Goal: Task Accomplishment & Management: Use online tool/utility

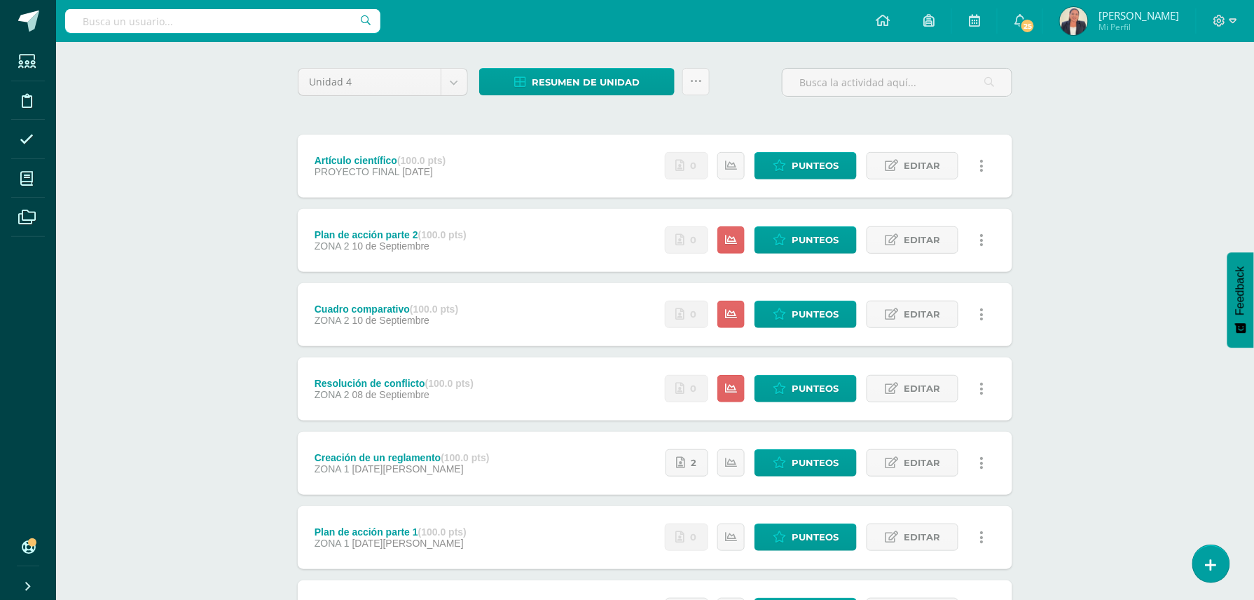
scroll to position [101, 0]
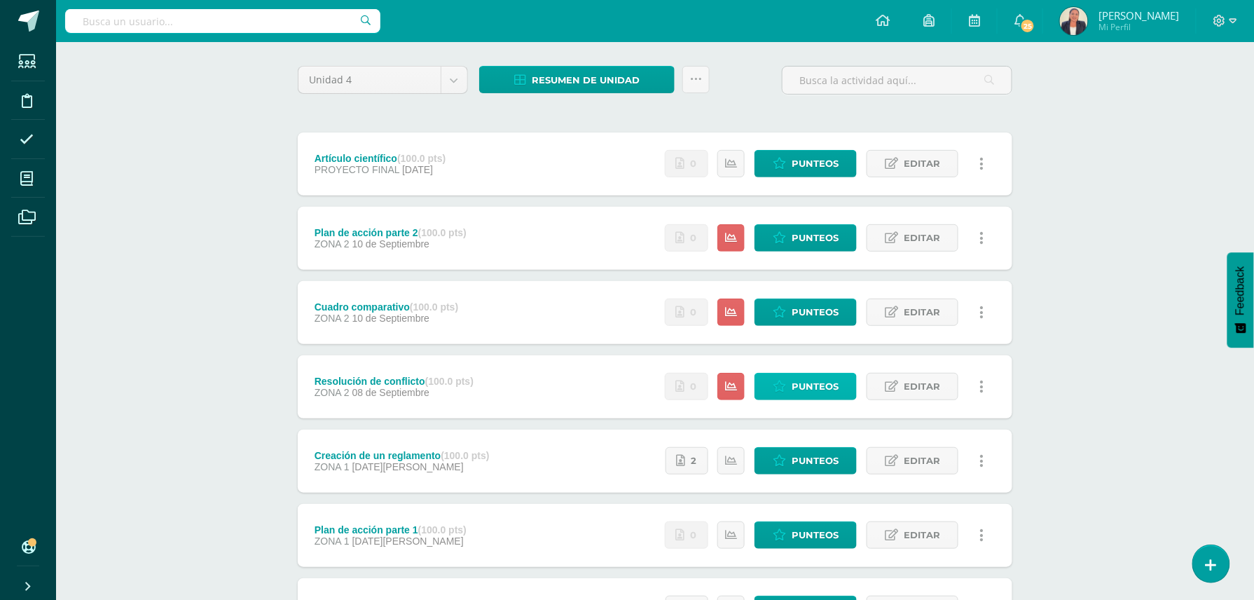
click at [789, 381] on link "Punteos" at bounding box center [806, 386] width 102 height 27
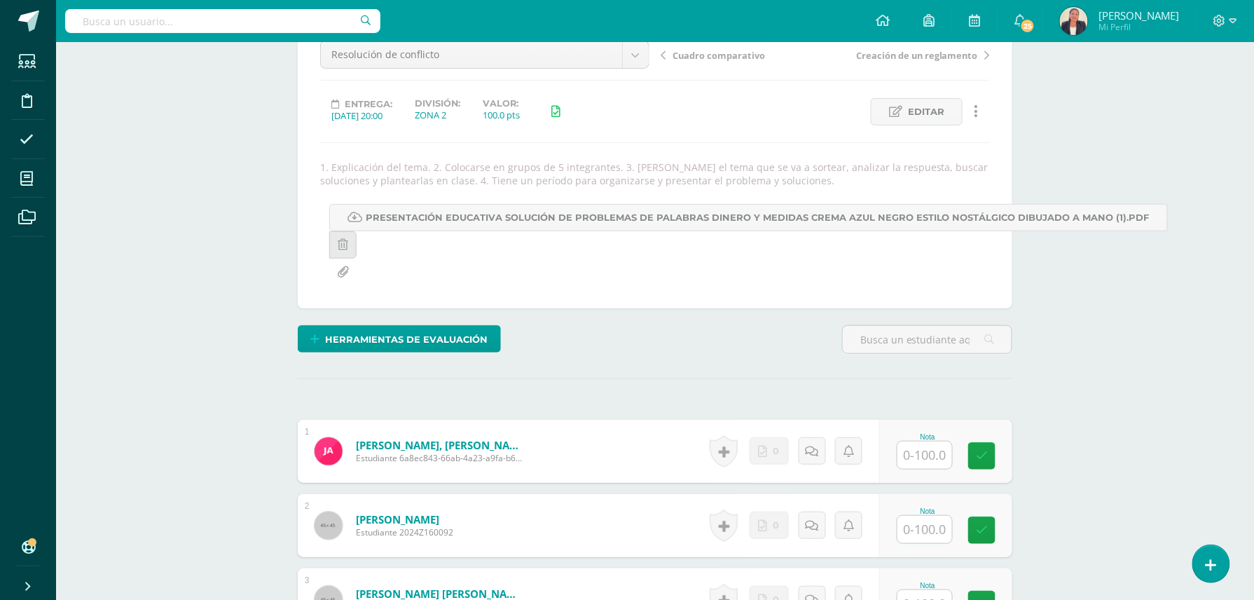
scroll to position [149, 0]
click at [917, 458] on input "text" at bounding box center [933, 455] width 56 height 28
type input "100"
click at [922, 520] on input "text" at bounding box center [933, 529] width 56 height 28
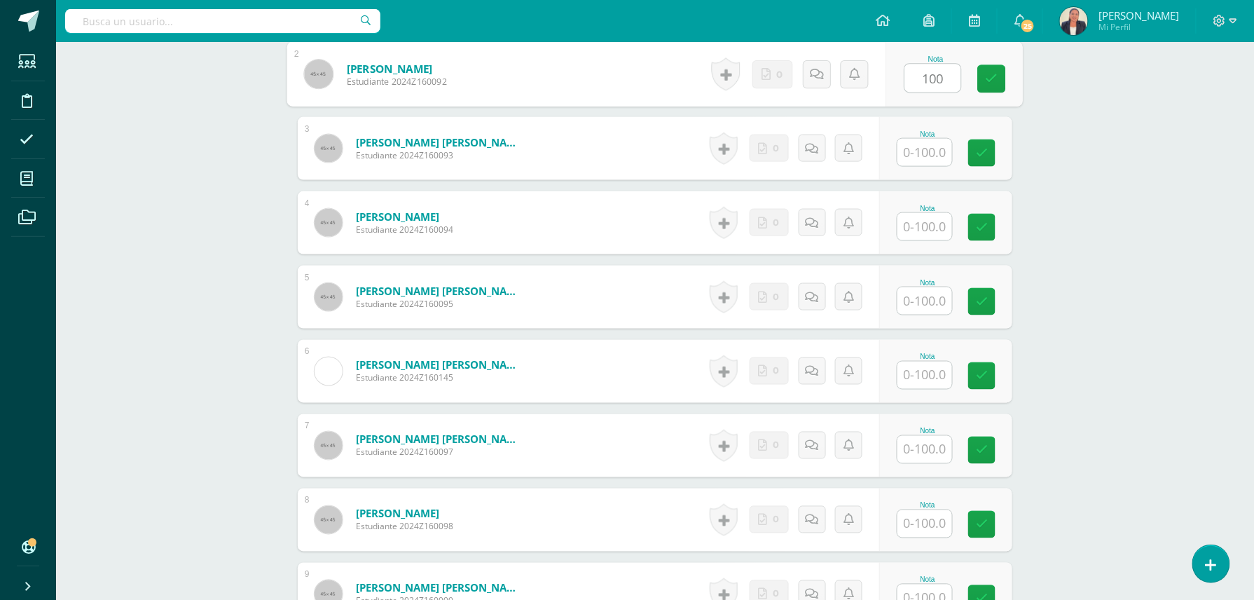
scroll to position [603, 0]
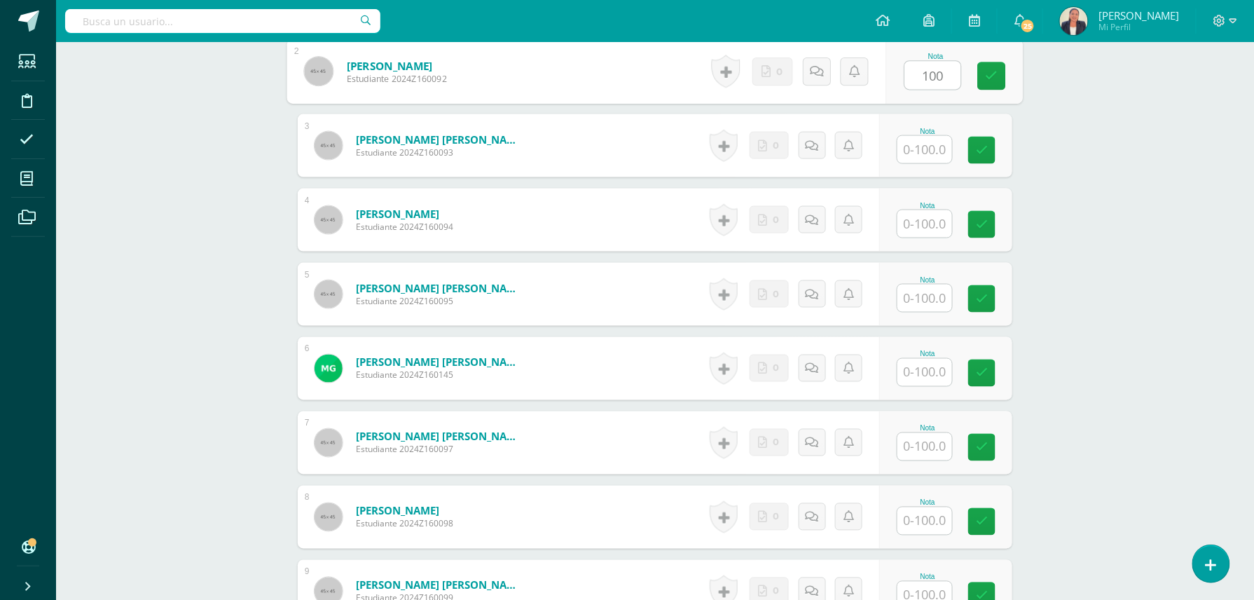
type input "100"
click at [909, 141] on input "text" at bounding box center [933, 150] width 56 height 28
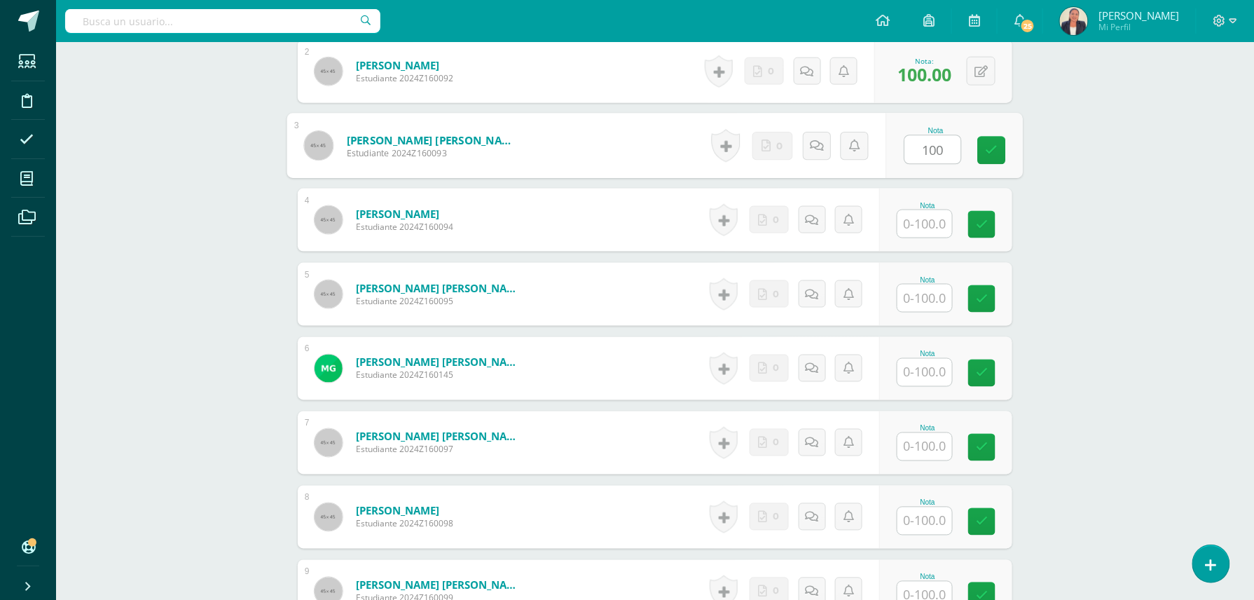
type input "100"
click at [934, 224] on input "text" at bounding box center [925, 223] width 55 height 27
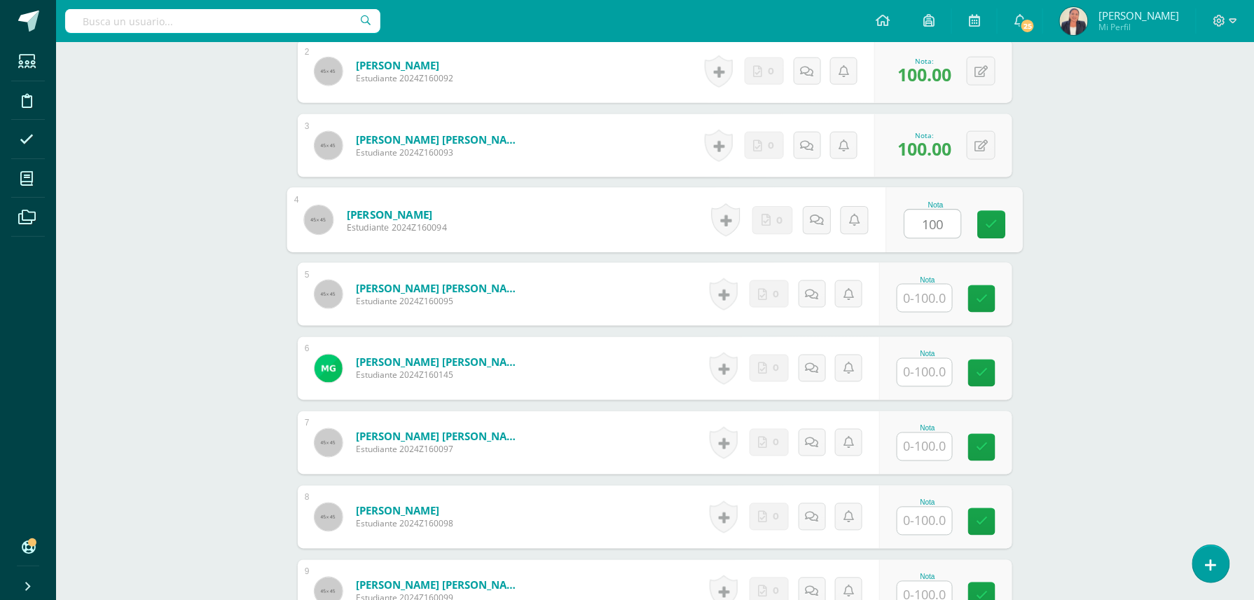
type input "100"
click at [925, 299] on input "text" at bounding box center [933, 299] width 56 height 28
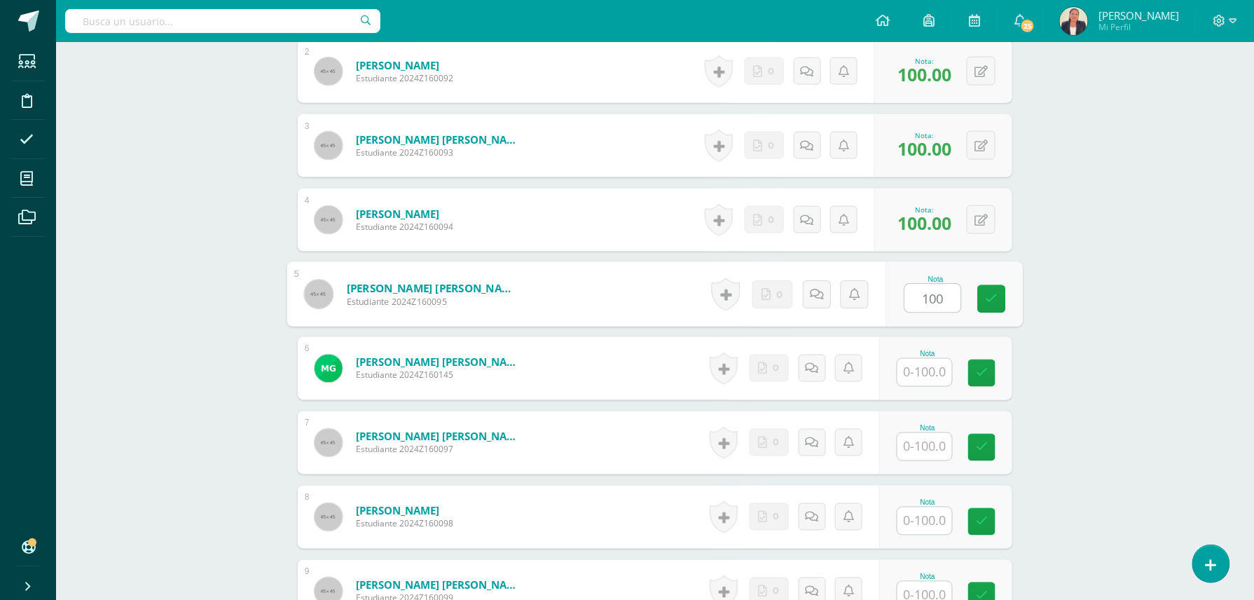
type input "100"
click at [917, 374] on input "text" at bounding box center [933, 373] width 56 height 28
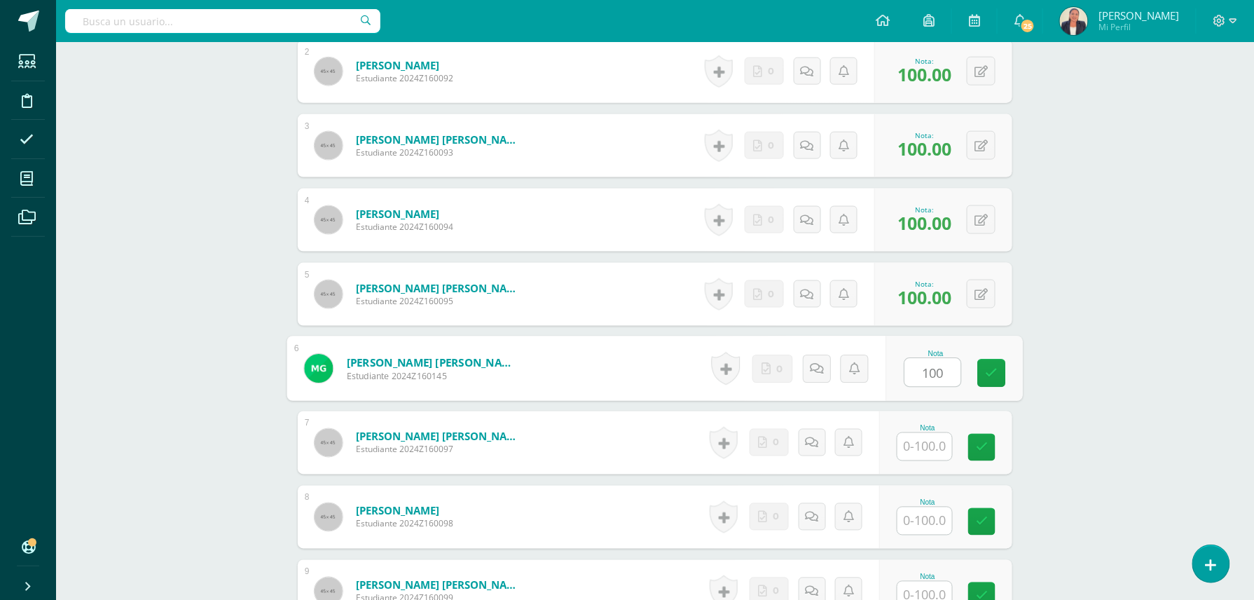
type input "100"
click at [915, 452] on input "text" at bounding box center [933, 447] width 56 height 28
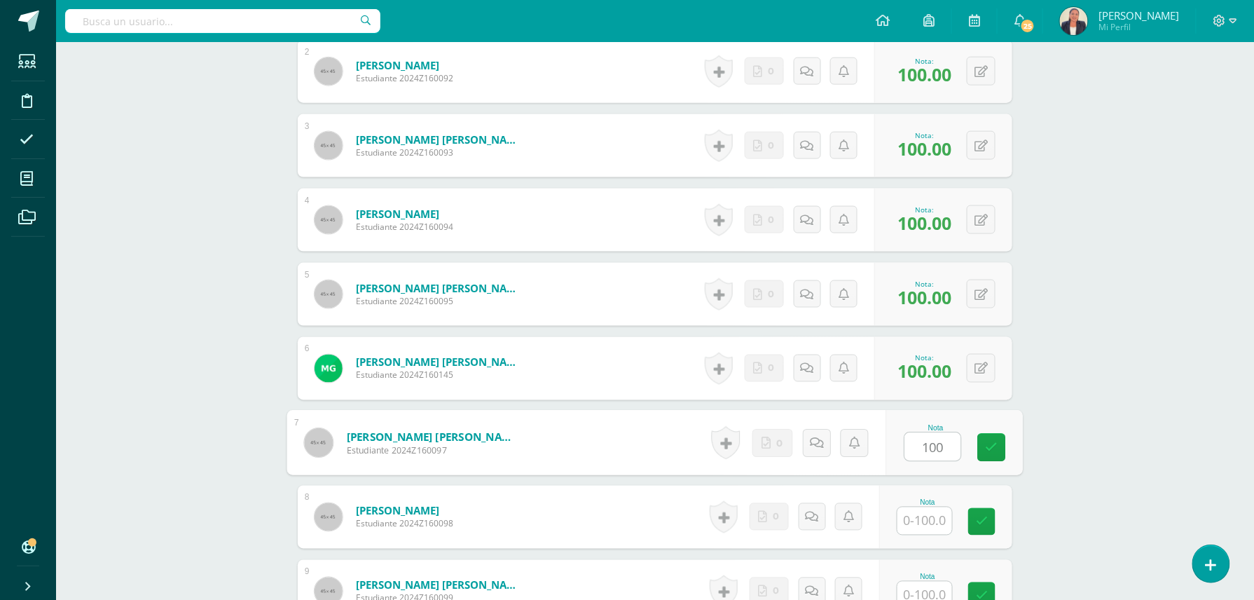
type input "100"
click at [914, 526] on input "text" at bounding box center [933, 521] width 56 height 28
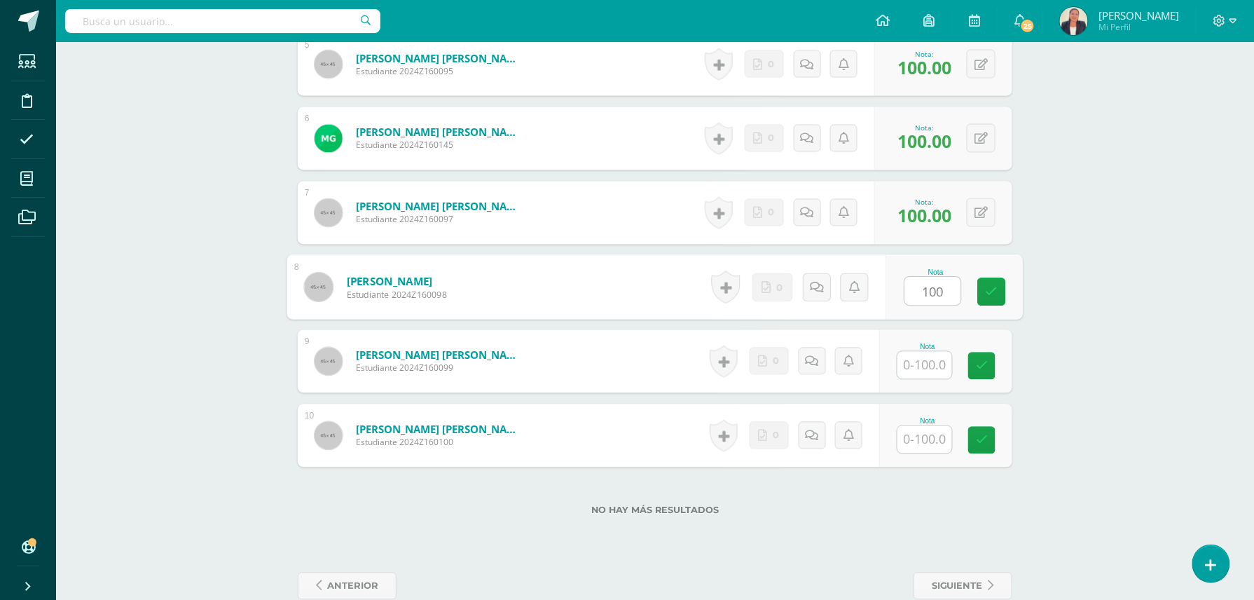
scroll to position [859, 0]
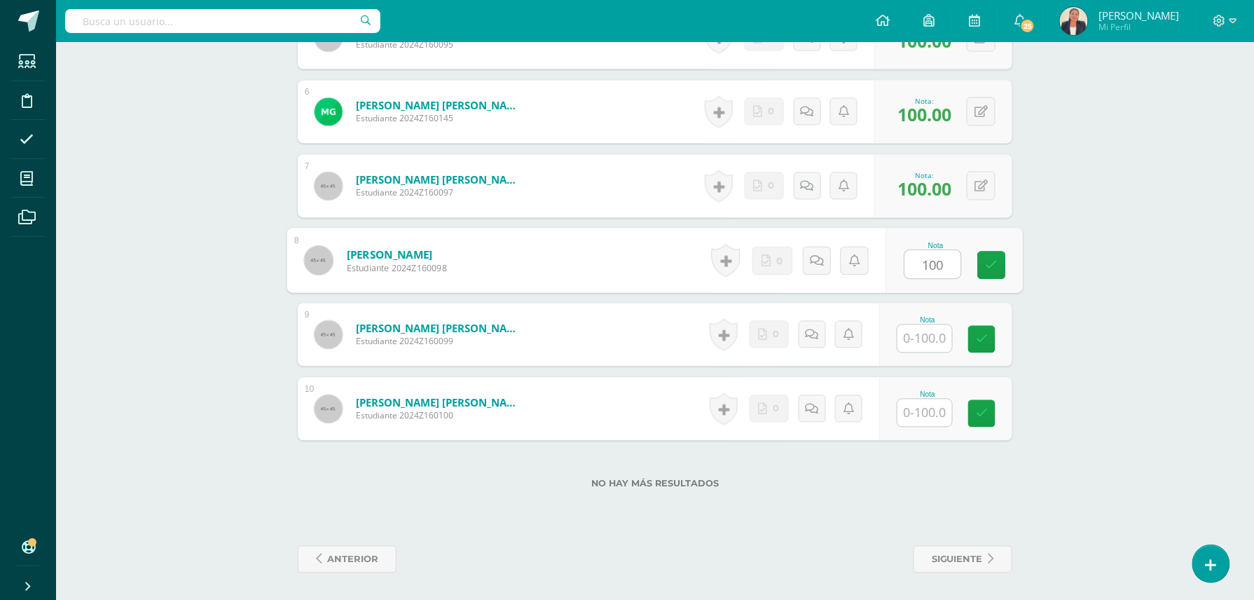
type input "100"
click at [910, 339] on input "text" at bounding box center [925, 338] width 55 height 27
type input "100"
click at [926, 412] on input "text" at bounding box center [933, 413] width 56 height 28
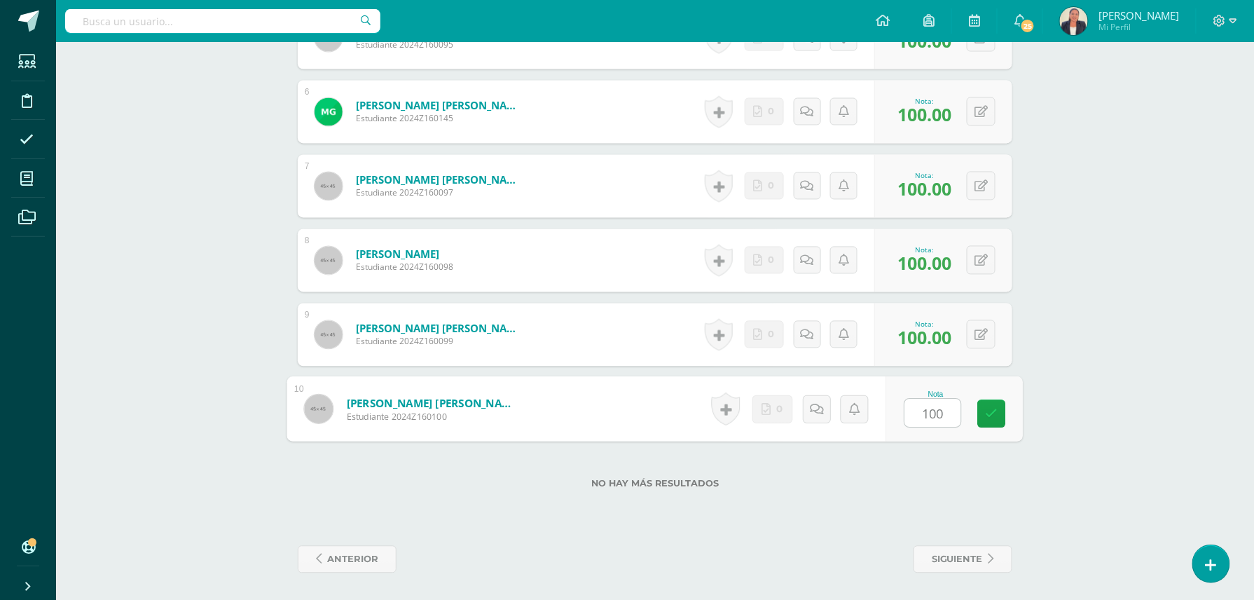
type input "100"
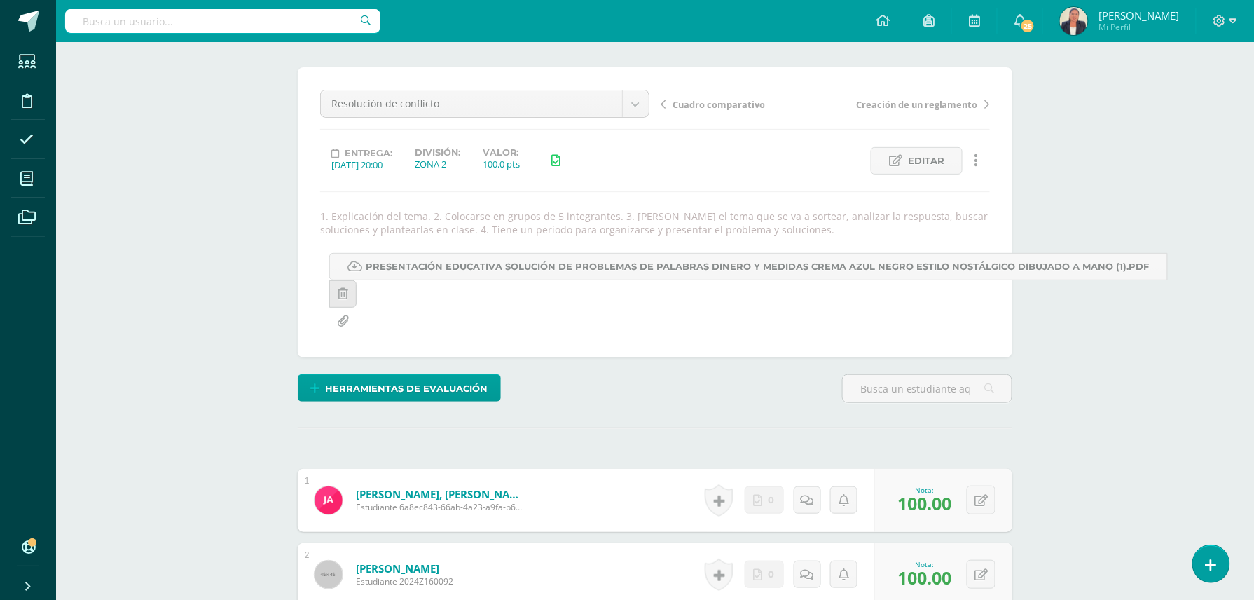
scroll to position [74, 0]
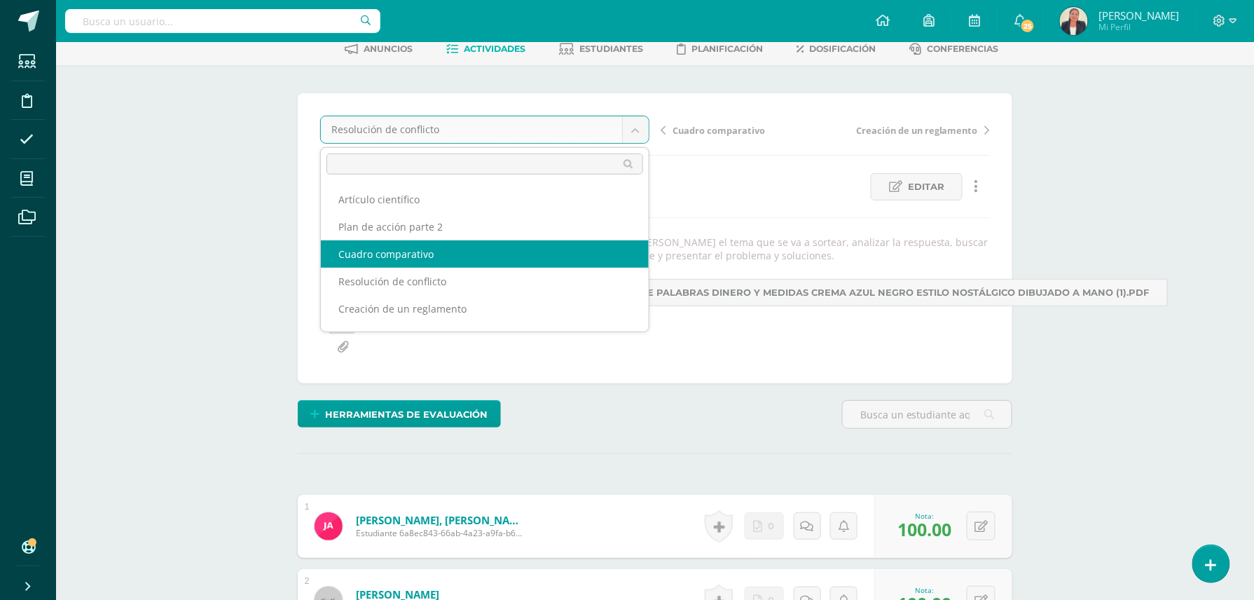
select select "/dashboard/teacher/grade-activity/30329/"
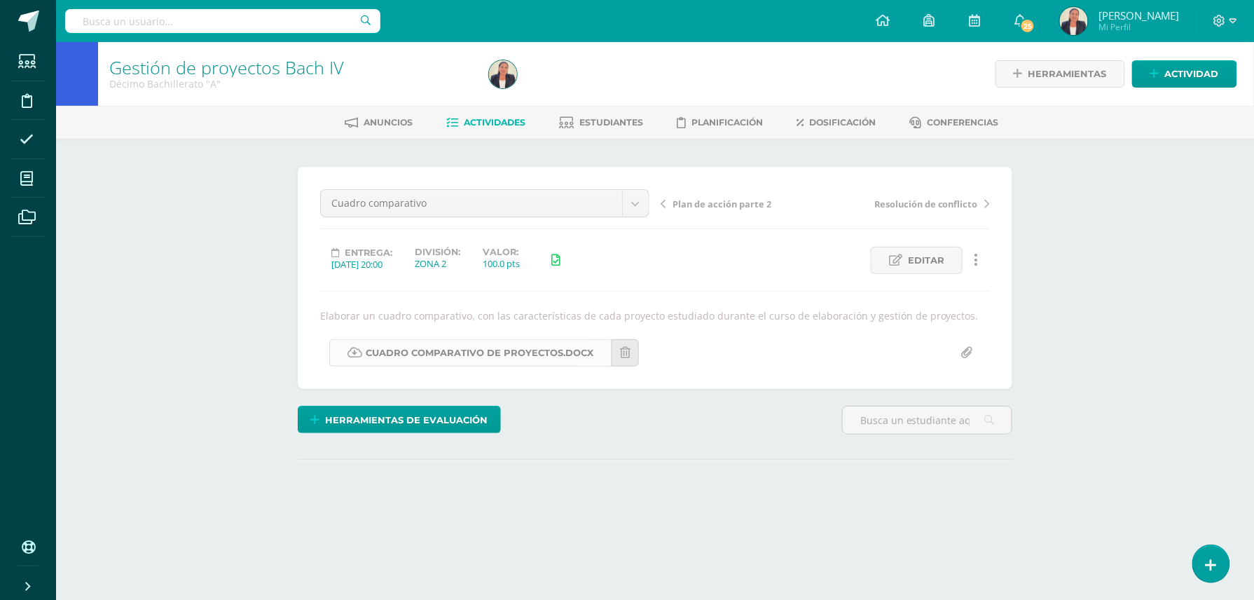
click at [513, 350] on link "Cuadro comparativo de proyectos.docx" at bounding box center [470, 352] width 282 height 27
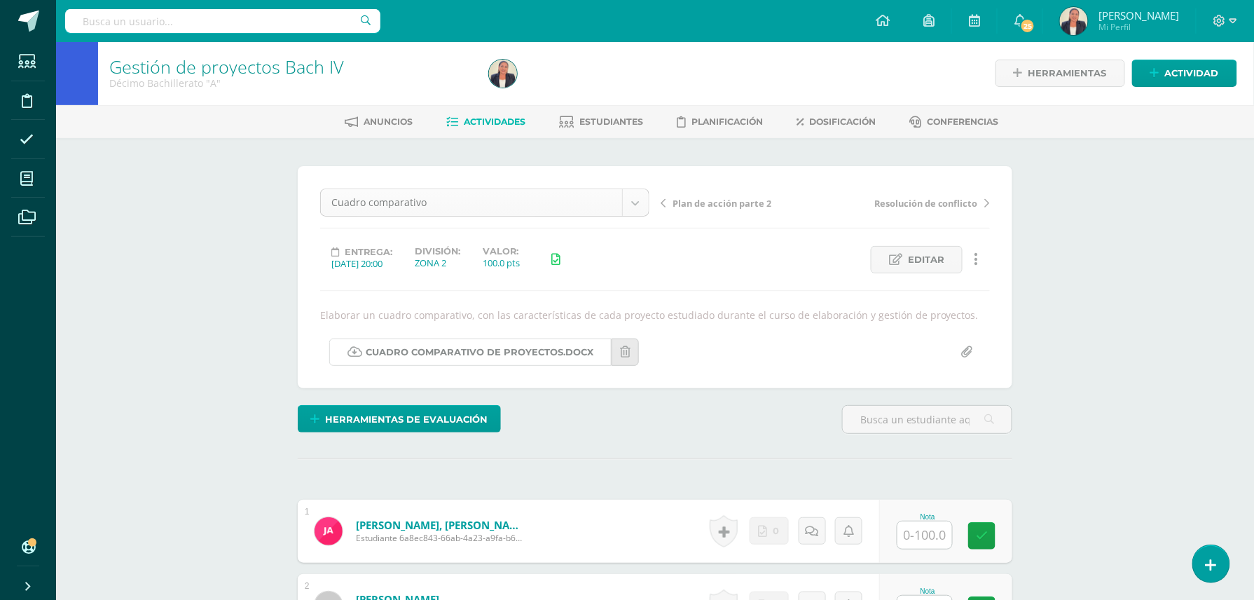
scroll to position [1, 0]
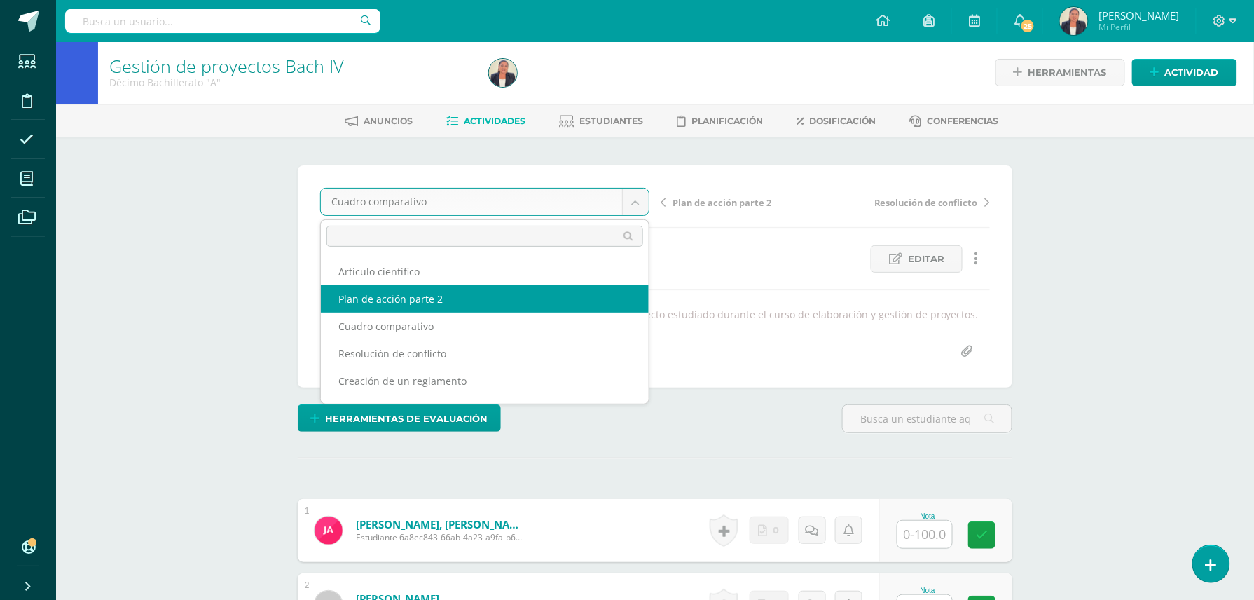
select select "/dashboard/teacher/grade-activity/30367/"
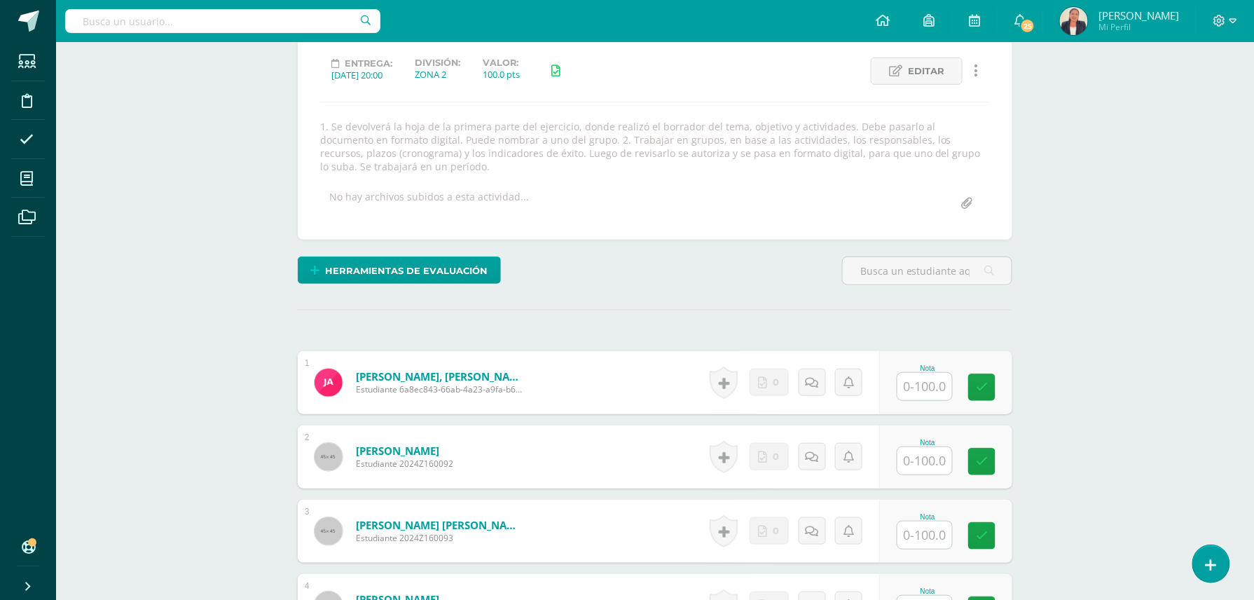
scroll to position [200, 0]
